Goal: Transaction & Acquisition: Obtain resource

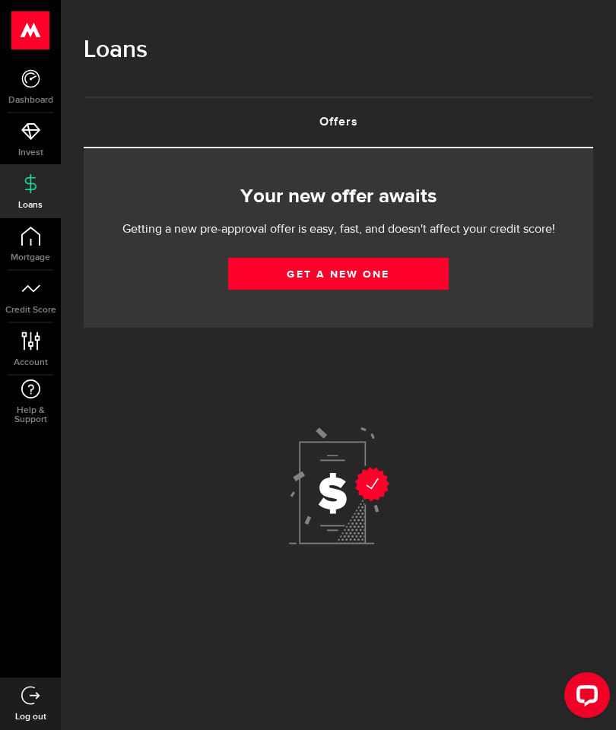
click at [410, 281] on link "Get a new one" at bounding box center [338, 274] width 220 height 32
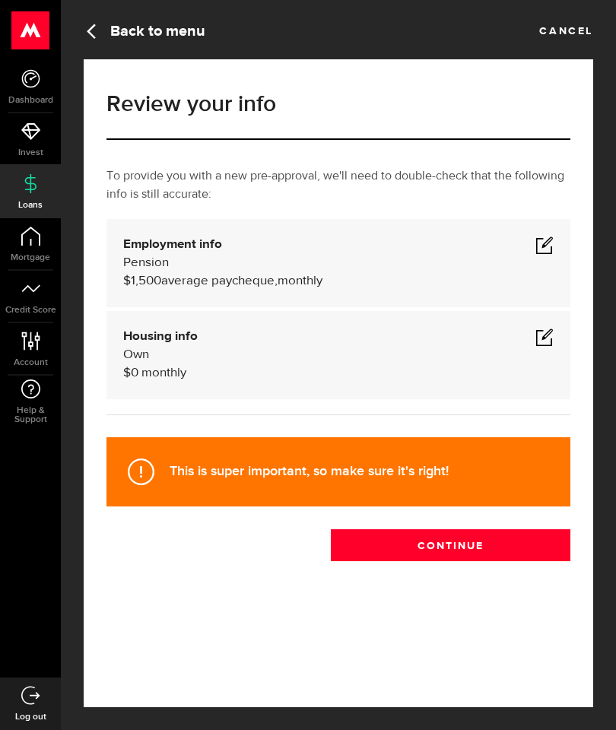
click at [173, 280] on span "average paycheque," at bounding box center [219, 280] width 116 height 13
click at [547, 246] on span at bounding box center [544, 245] width 18 height 18
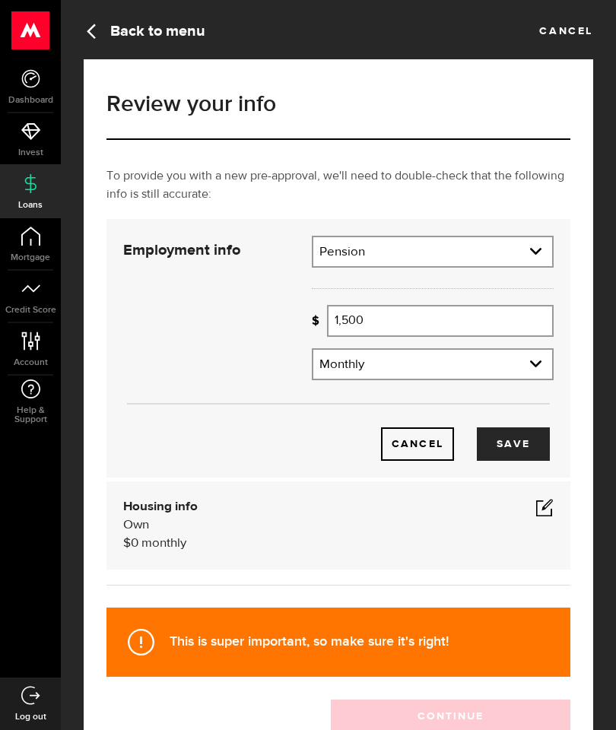
click at [391, 315] on input "1,500" at bounding box center [440, 321] width 226 height 32
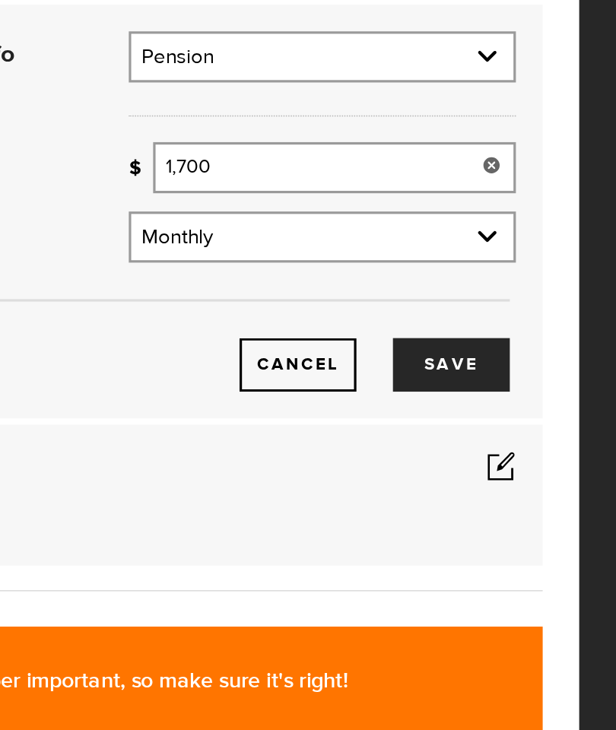
type input "1,700"
click at [477, 427] on button "Save" at bounding box center [513, 443] width 73 height 33
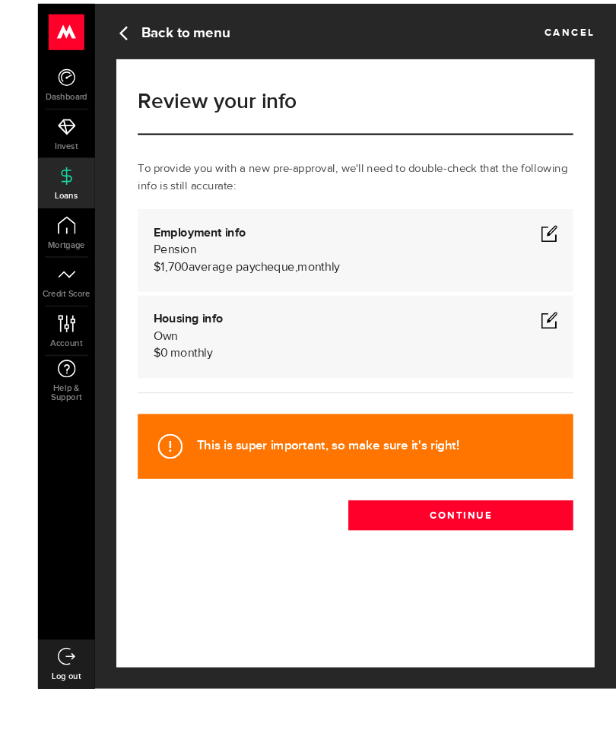
scroll to position [61, 0]
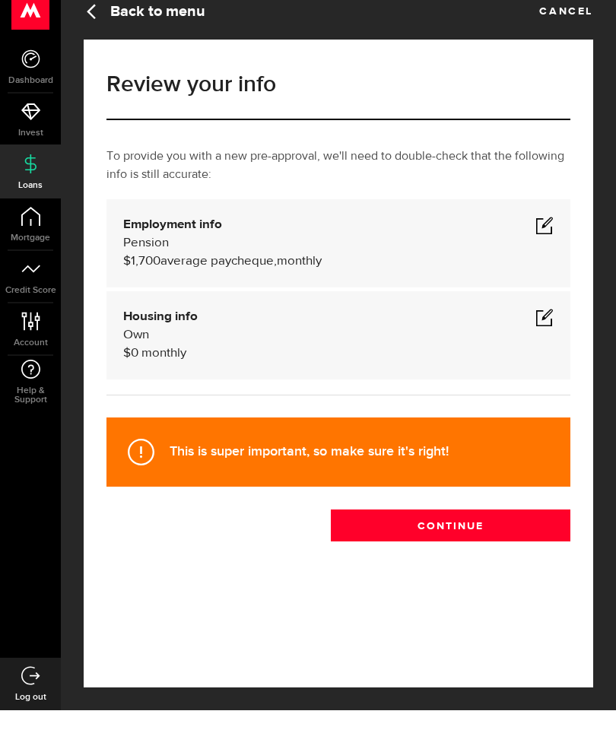
click at [469, 529] on button "Continue" at bounding box center [450, 545] width 239 height 32
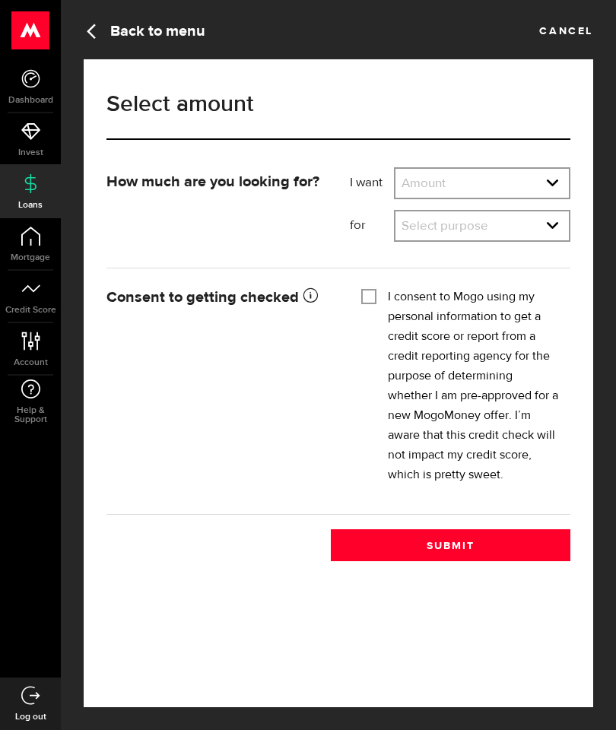
scroll to position [61, 0]
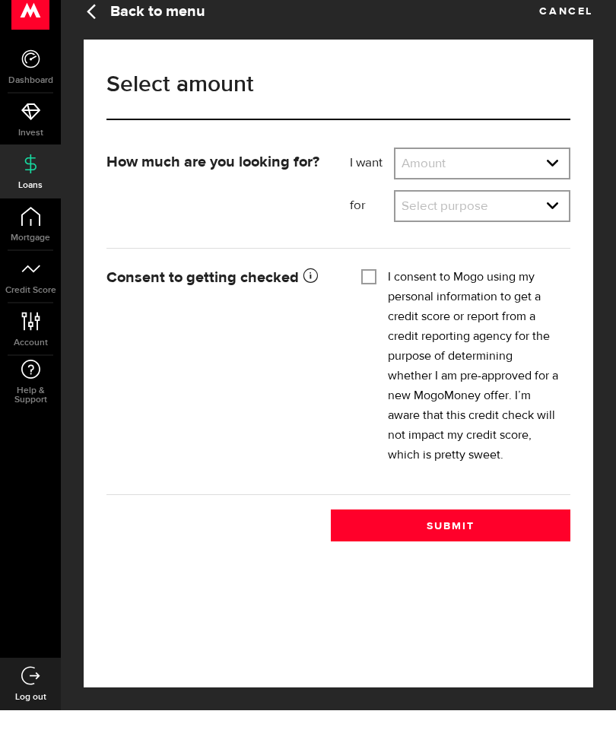
click at [459, 169] on select "Amount $500 $1000 $2000 $3000 $4000 $5000 $6000 $7000 $8000 $9000 $10000 $11000…" at bounding box center [481, 185] width 173 height 32
click at [485, 169] on select "Amount $500 $1000 $2000 $3000 $4000 $5000 $6000 $7000 $8000 $9000 $10000 $11000…" at bounding box center [481, 185] width 173 height 32
click at [514, 169] on select "Amount $500 $1000 $2000 $3000 $4000 $5000 $6000 $7000 $8000 $9000 $10000 $11000…" at bounding box center [481, 185] width 173 height 32
select select "19000"
click at [492, 211] on select "Select purpose Credit Card Refinancing/Pay Off Credit Cards Debt Consolidation …" at bounding box center [481, 227] width 173 height 32
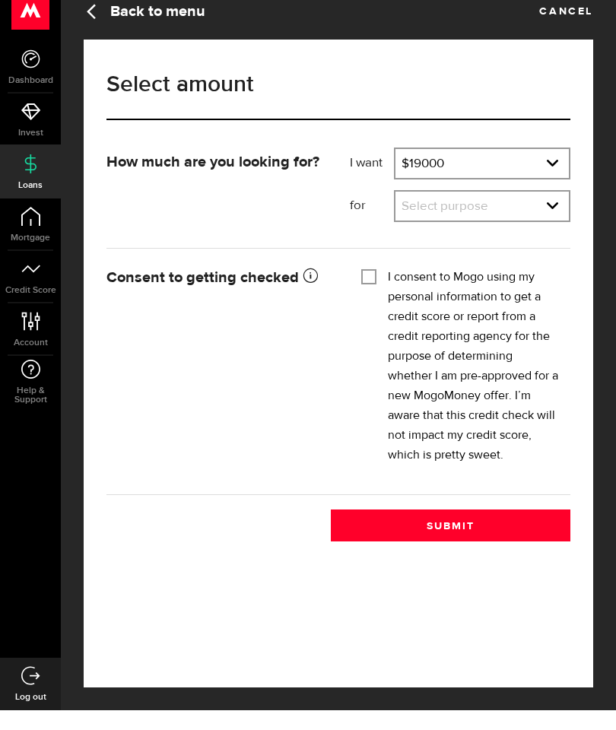
select select "Credit Card Refinancing/Pay Off Credit Cards"
click at [375, 287] on input "I consent to Mogo using my personal information to get a credit score or report…" at bounding box center [368, 294] width 15 height 15
checkbox input "true"
click at [453, 529] on button "Submit" at bounding box center [450, 545] width 239 height 32
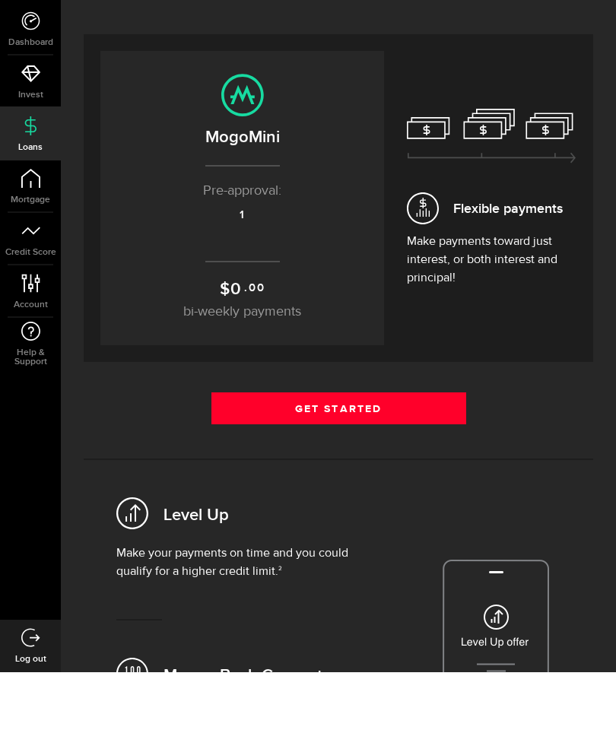
scroll to position [81, 0]
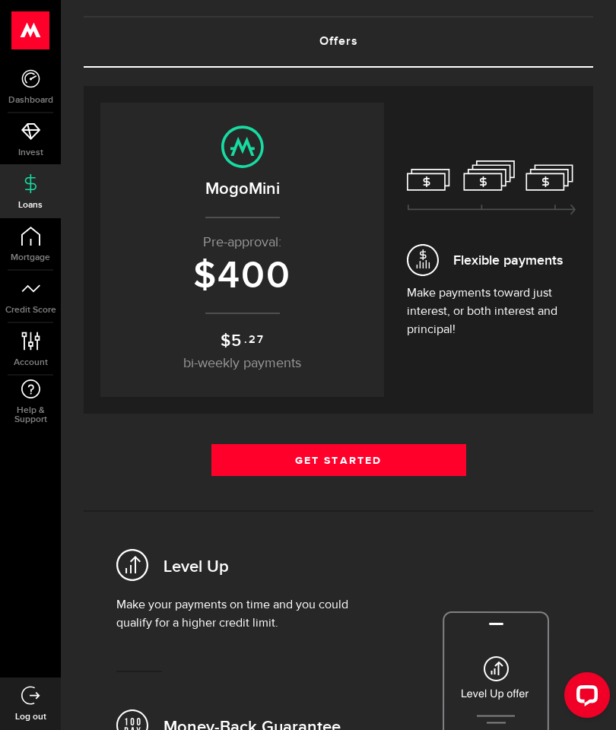
click at [277, 269] on span "400" at bounding box center [254, 276] width 74 height 46
